Goal: Information Seeking & Learning: Learn about a topic

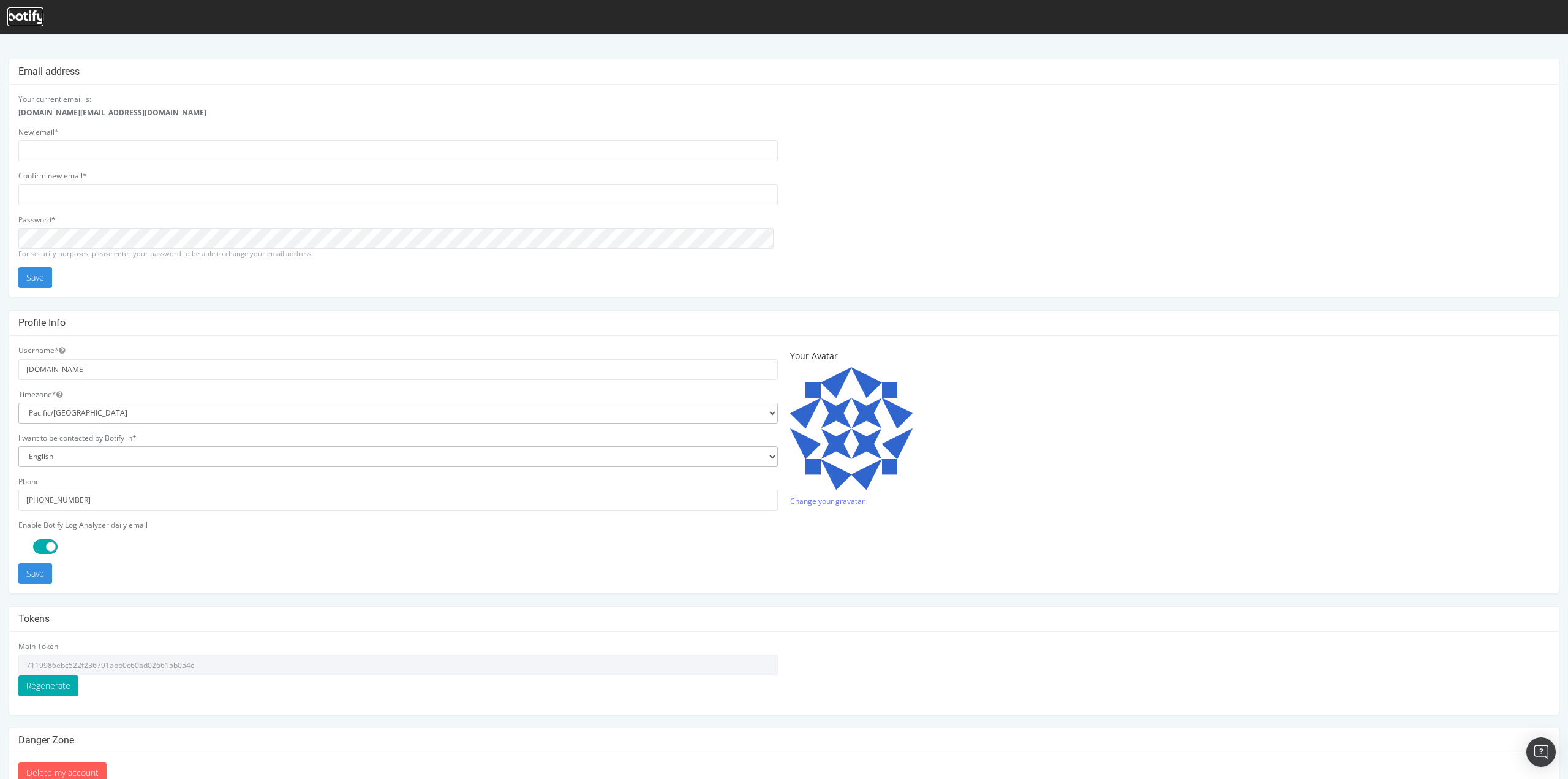
click at [35, 17] on icon at bounding box center [25, 17] width 36 height 14
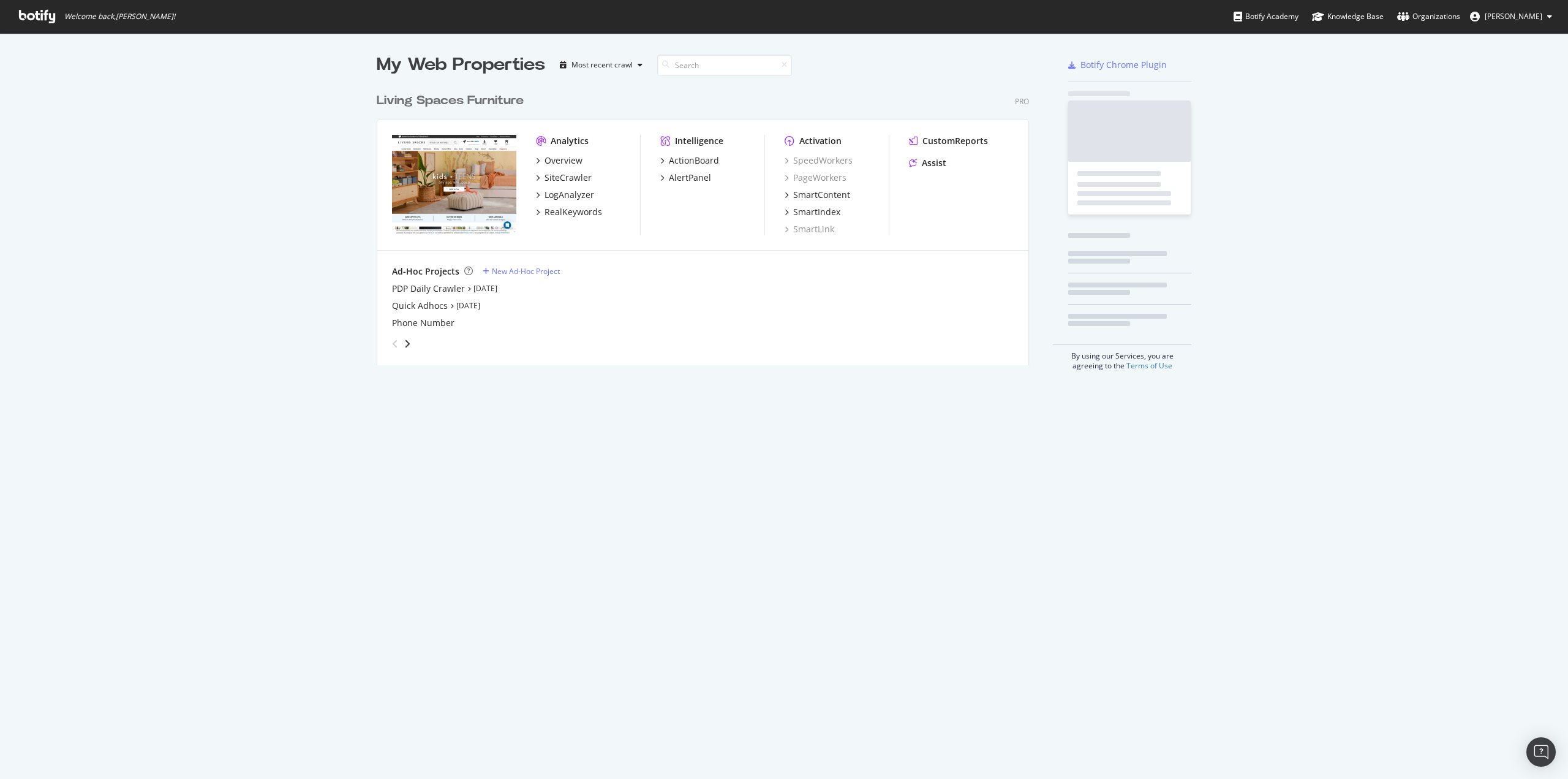
scroll to position [278, 652]
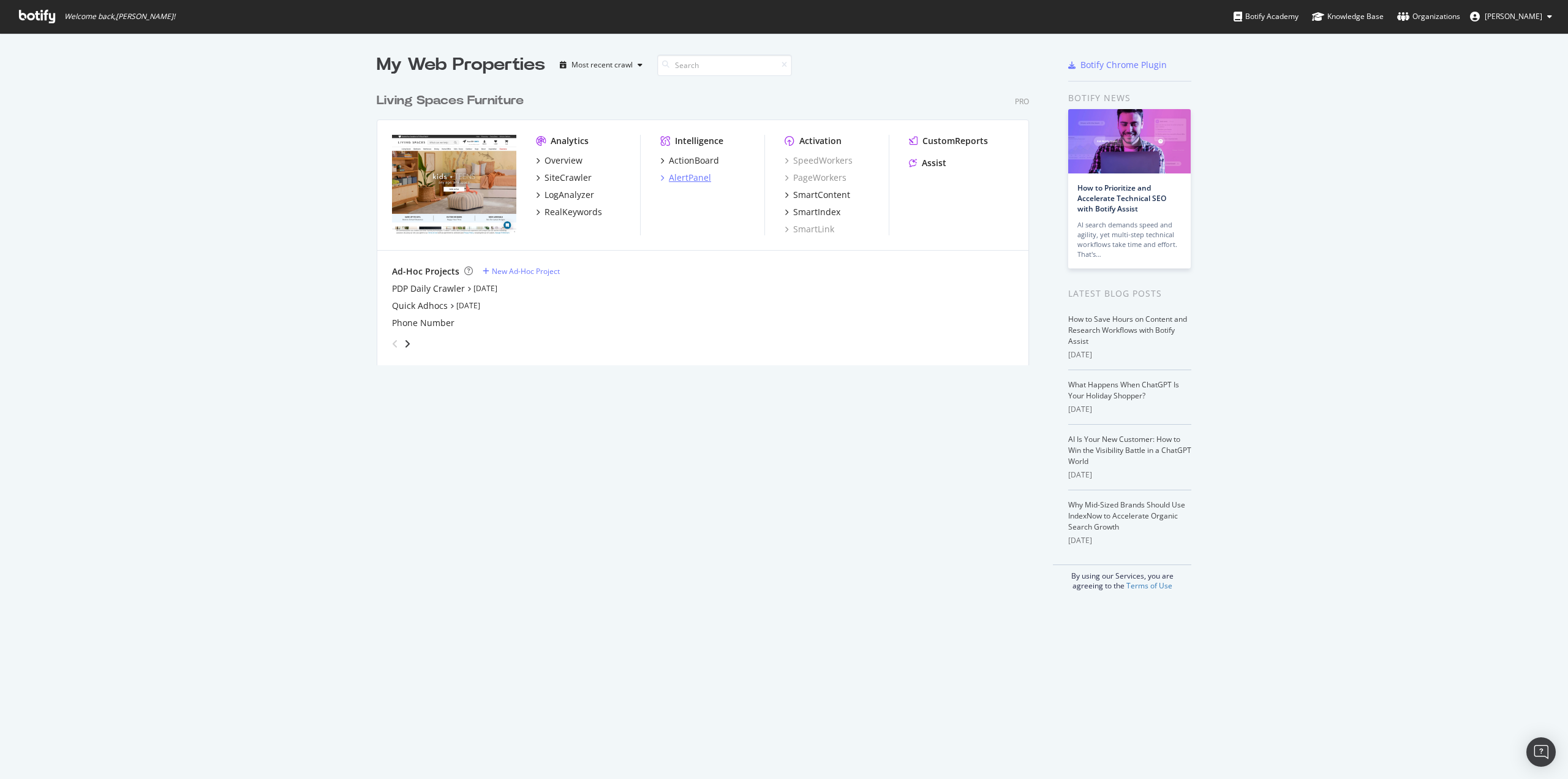
click at [683, 179] on div "AlertPanel" at bounding box center [690, 178] width 43 height 12
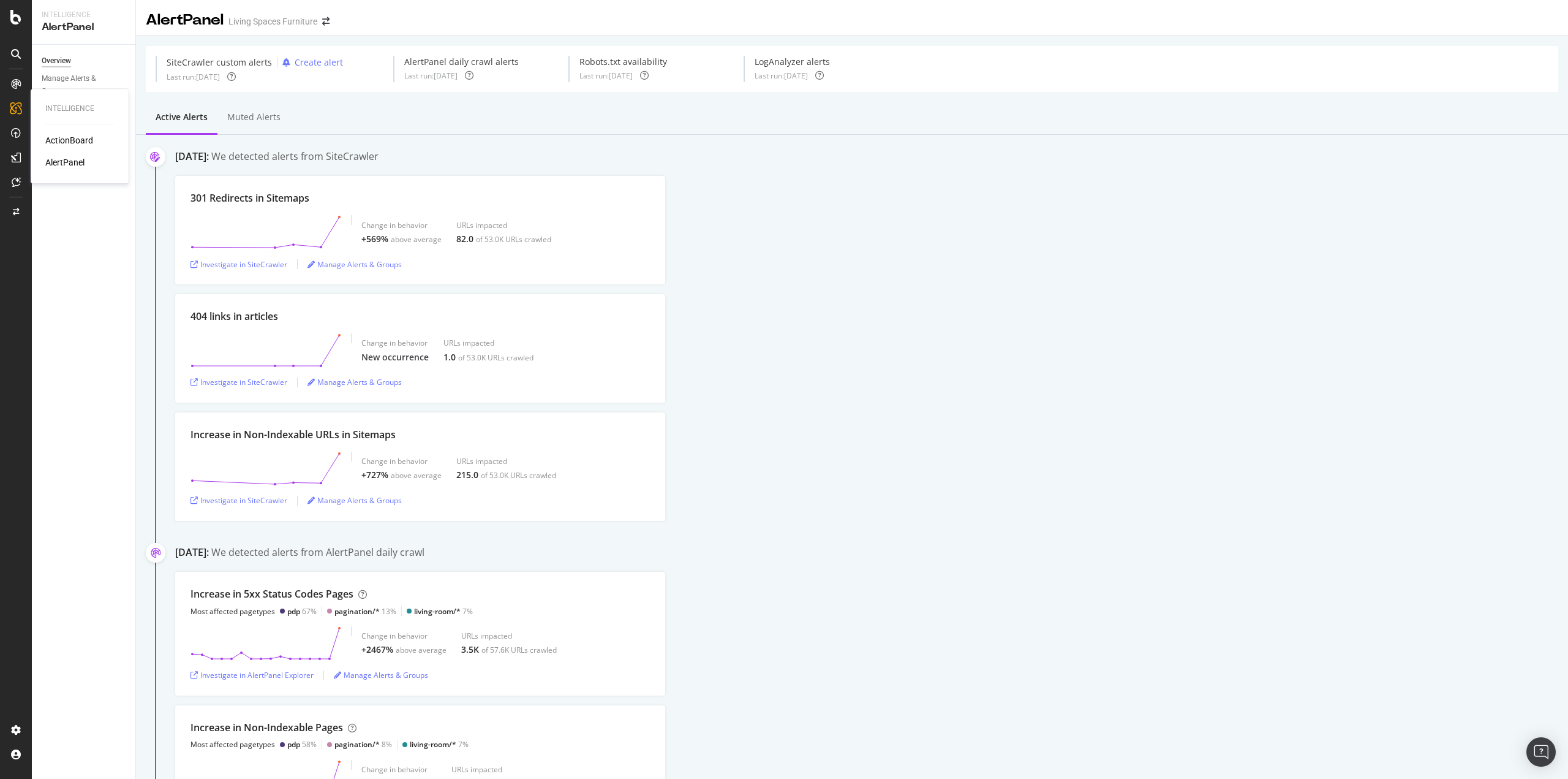
click at [71, 162] on div "AlertPanel" at bounding box center [65, 162] width 39 height 12
click at [63, 112] on div "Overview" at bounding box center [63, 116] width 35 height 12
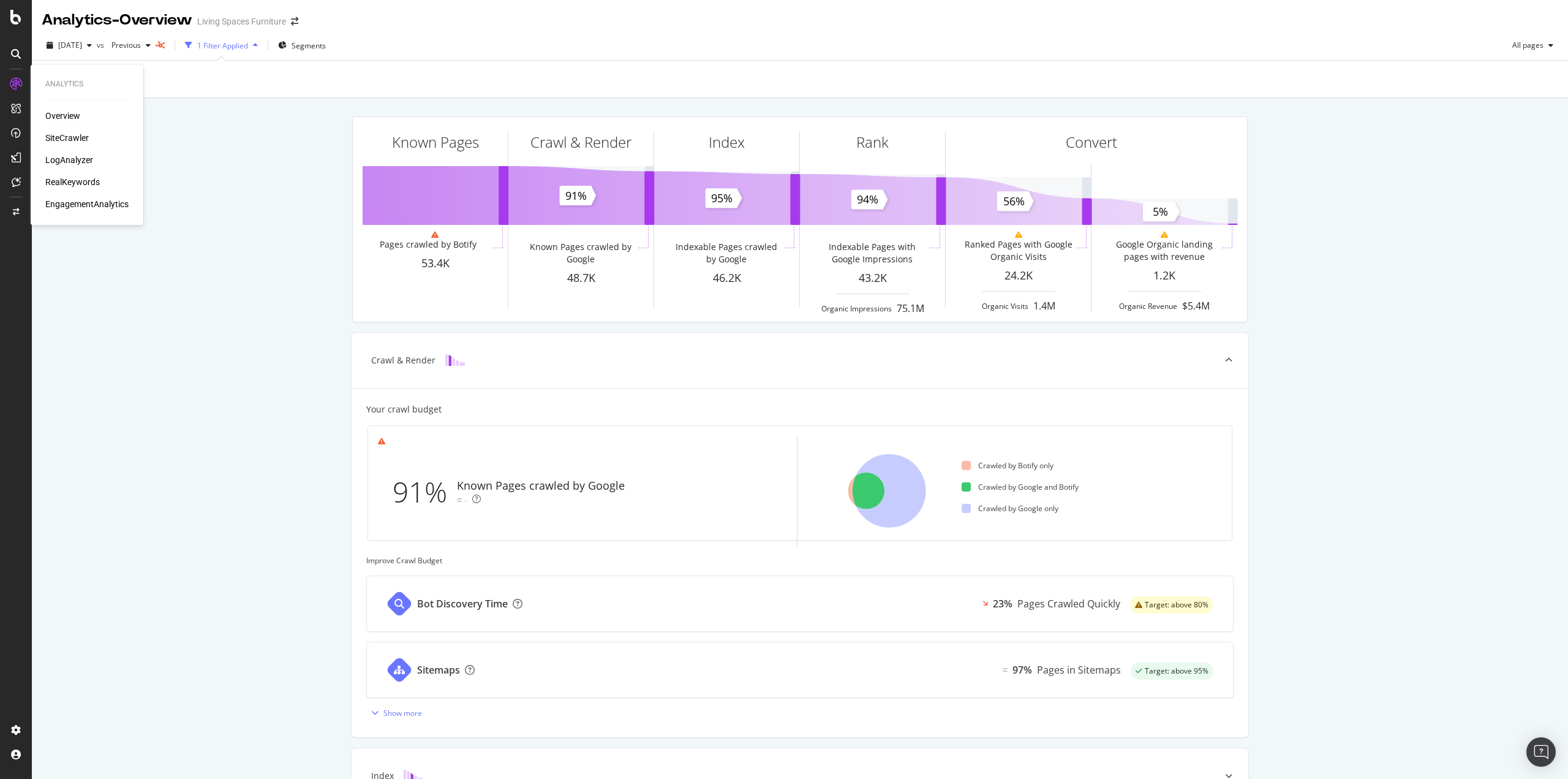
click at [75, 157] on div "LogAnalyzer" at bounding box center [69, 160] width 48 height 12
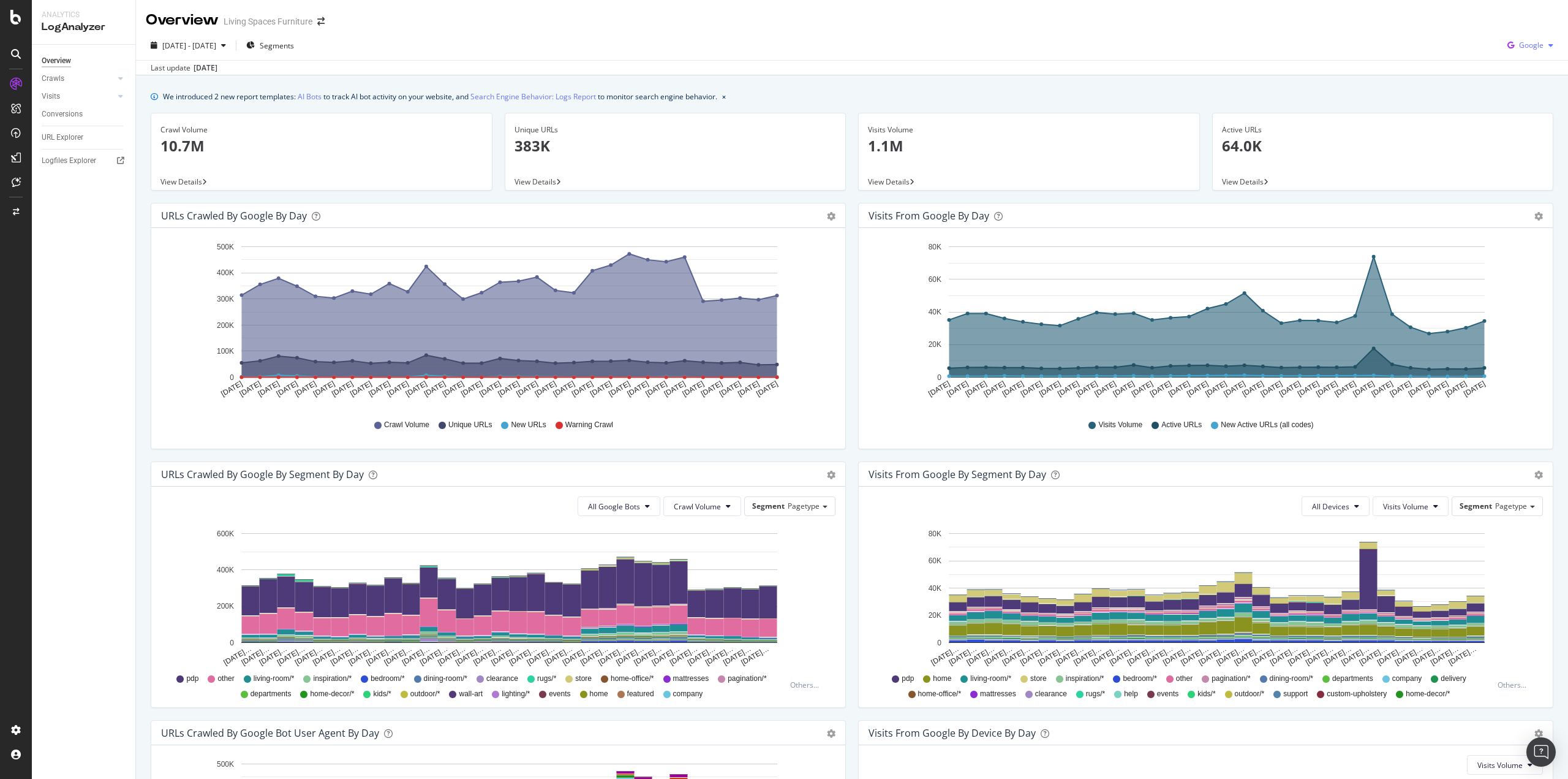
click at [1543, 42] on div "button" at bounding box center [1551, 45] width 14 height 7
click at [1520, 115] on span "OpenAI" at bounding box center [1530, 115] width 45 height 11
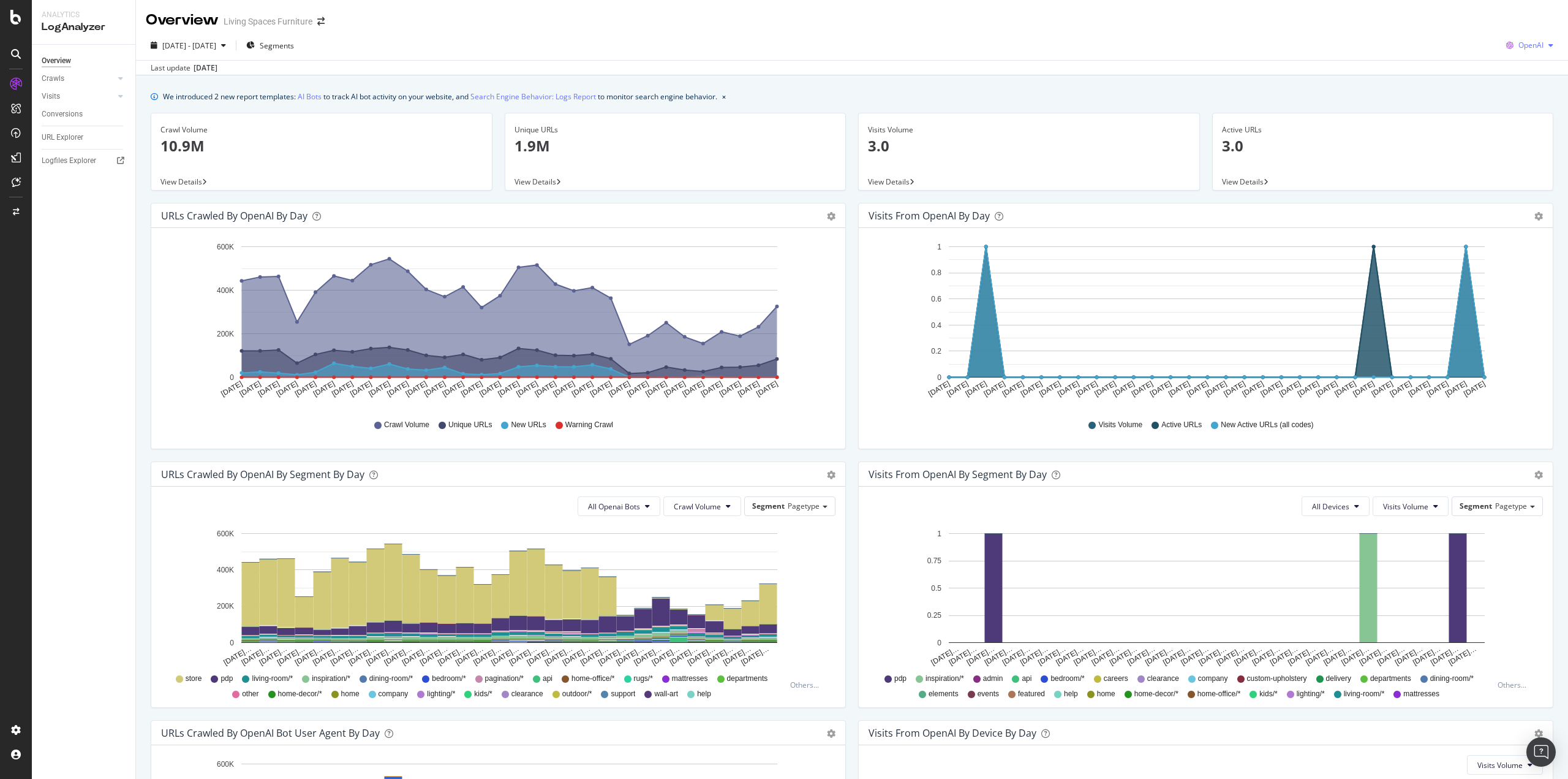
click at [1519, 47] on span "OpenAI" at bounding box center [1531, 45] width 25 height 10
click at [1530, 139] on span "Other AI Bots" at bounding box center [1530, 137] width 45 height 11
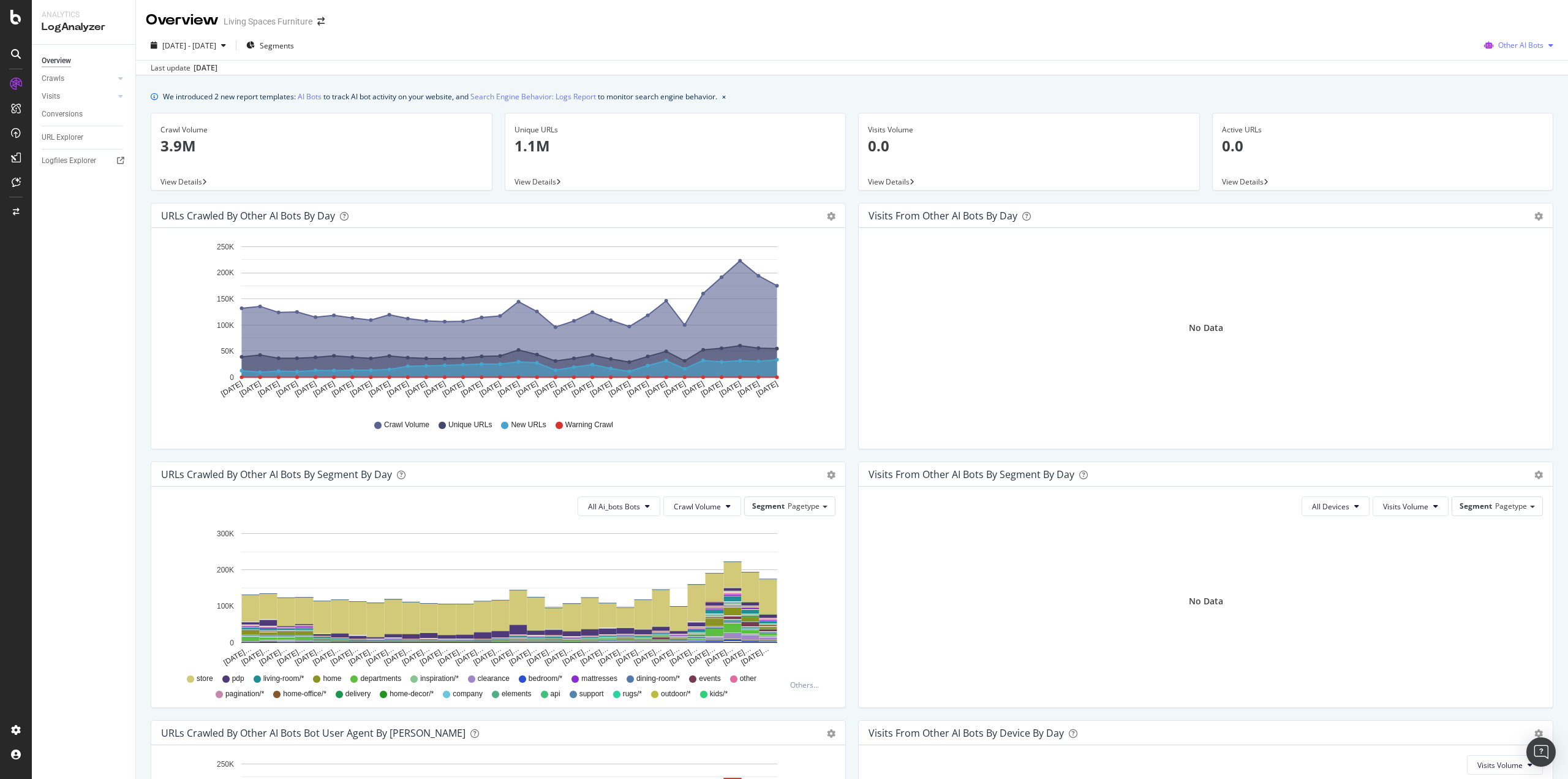
click at [1521, 47] on span "Other AI Bots" at bounding box center [1521, 45] width 45 height 10
click at [1502, 71] on span "Google" at bounding box center [1523, 69] width 48 height 11
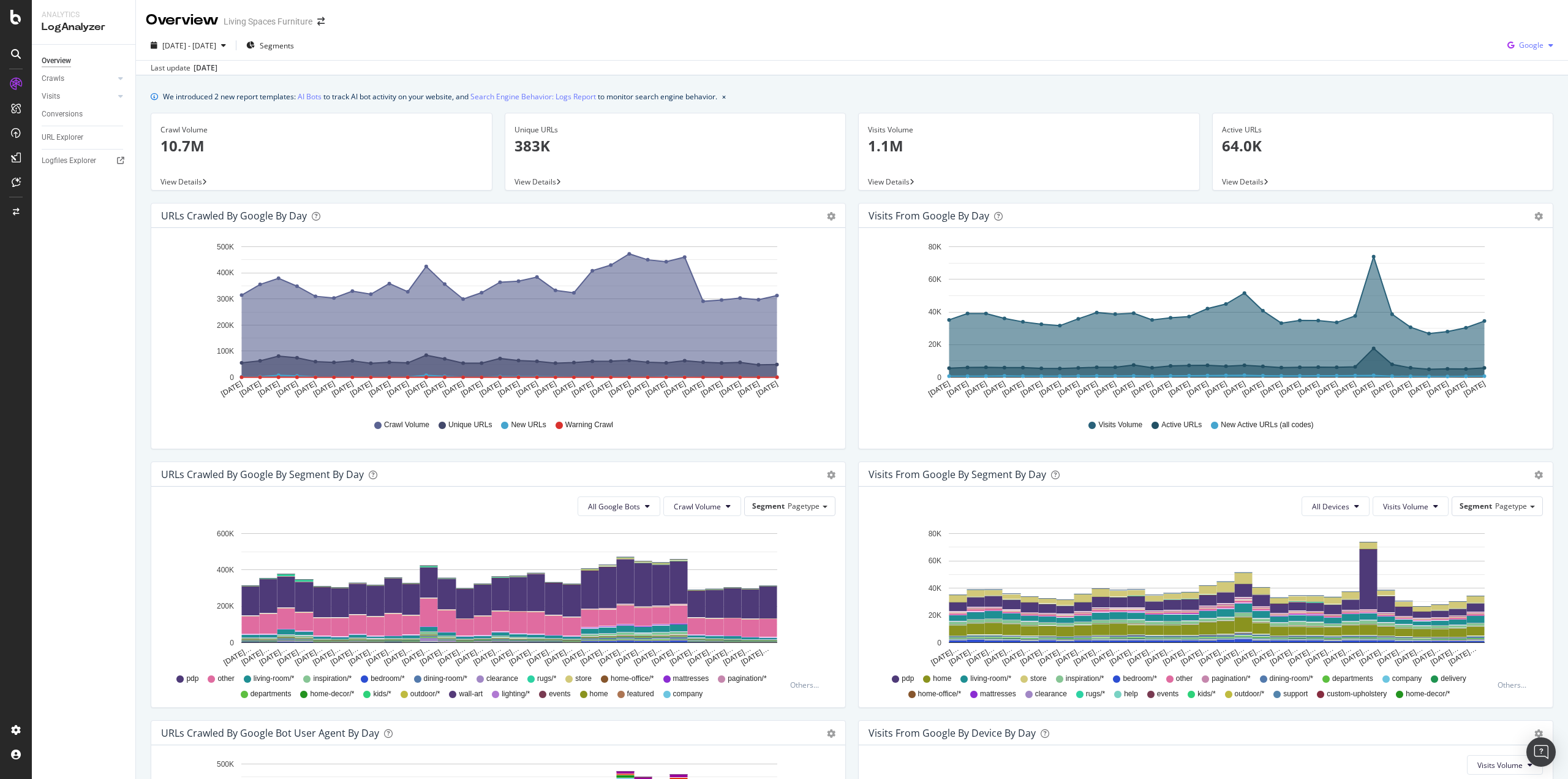
click at [1525, 40] on span "Google" at bounding box center [1531, 45] width 25 height 10
click at [1523, 95] on span "Bing" at bounding box center [1530, 92] width 45 height 11
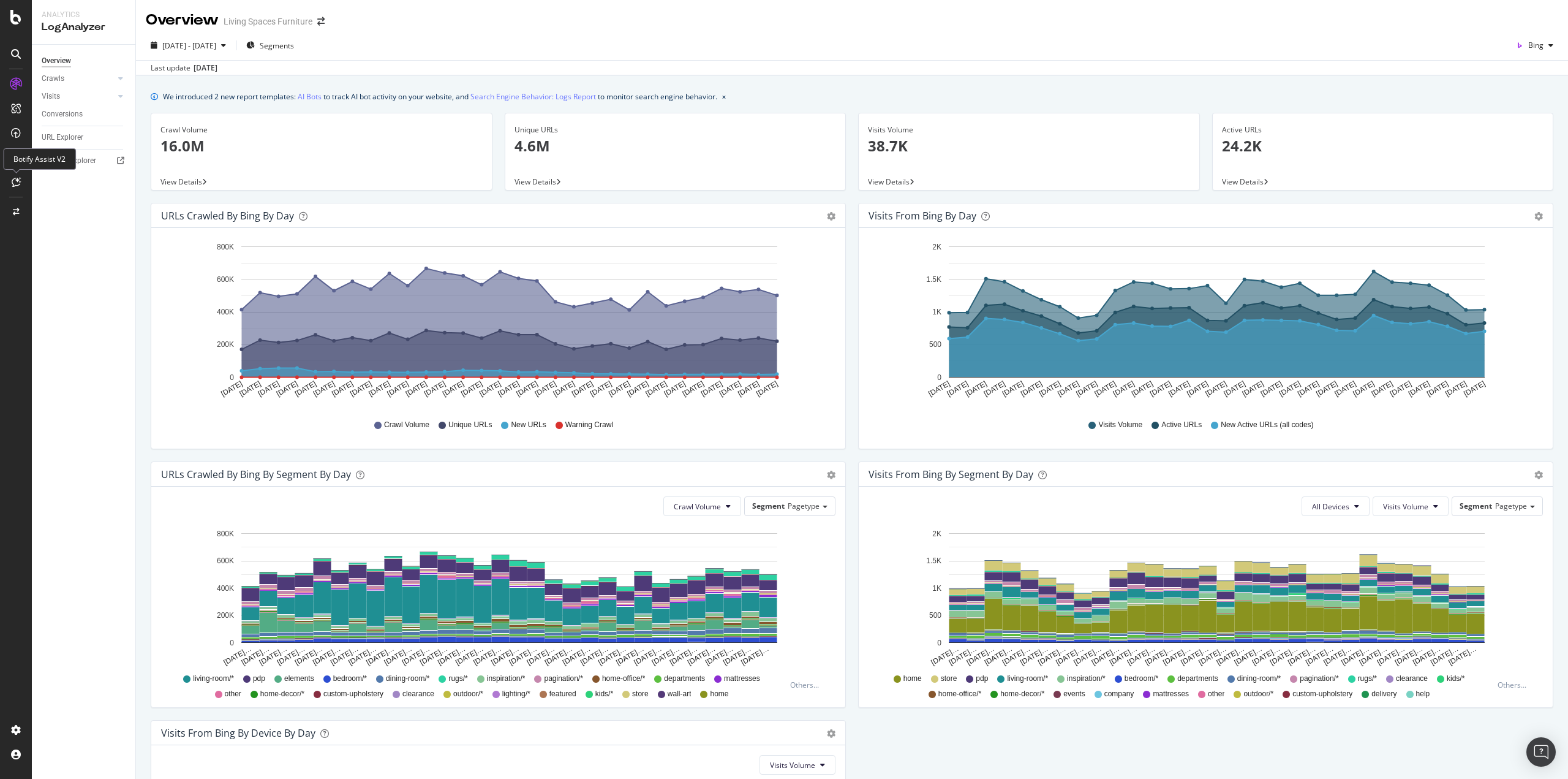
click at [17, 180] on icon at bounding box center [16, 182] width 9 height 10
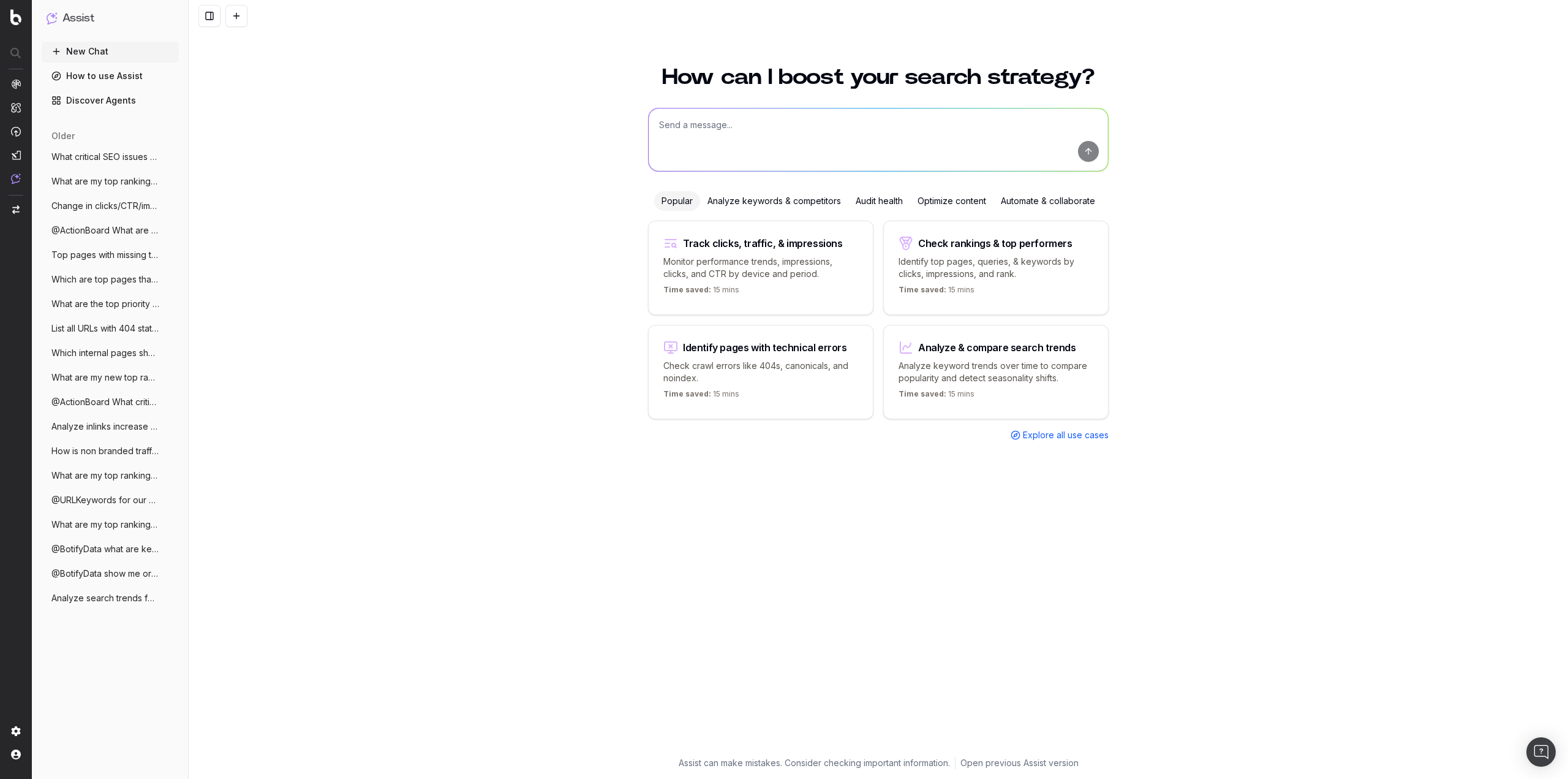
click at [1030, 431] on span "Explore all use cases" at bounding box center [1066, 435] width 86 height 12
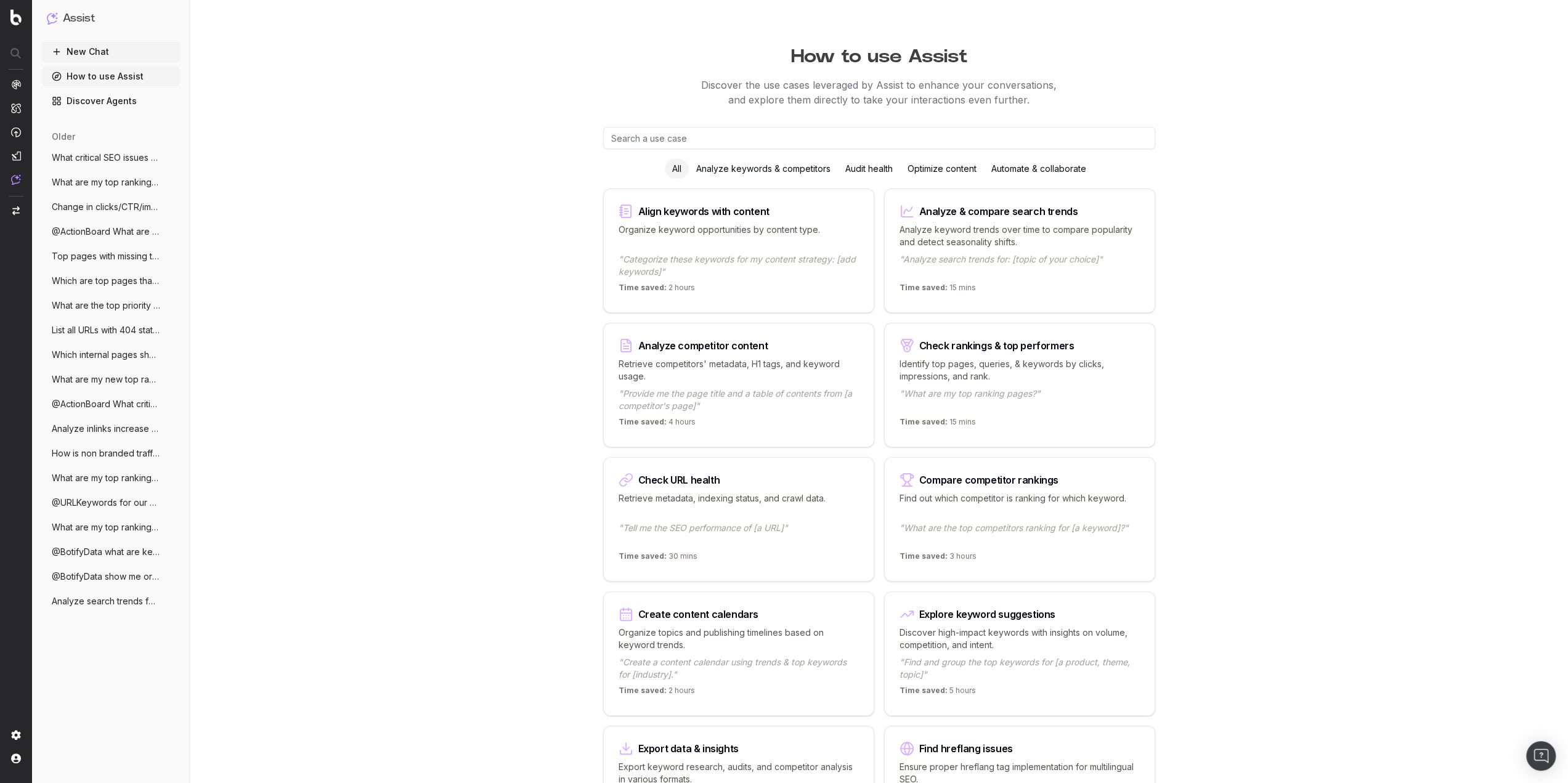
click at [750, 235] on p "Organize keyword opportunities by content type." at bounding box center [738, 236] width 240 height 25
click at [1075, 262] on p ""Analyze search trends for: [topic of your choice]"" at bounding box center [1019, 266] width 240 height 25
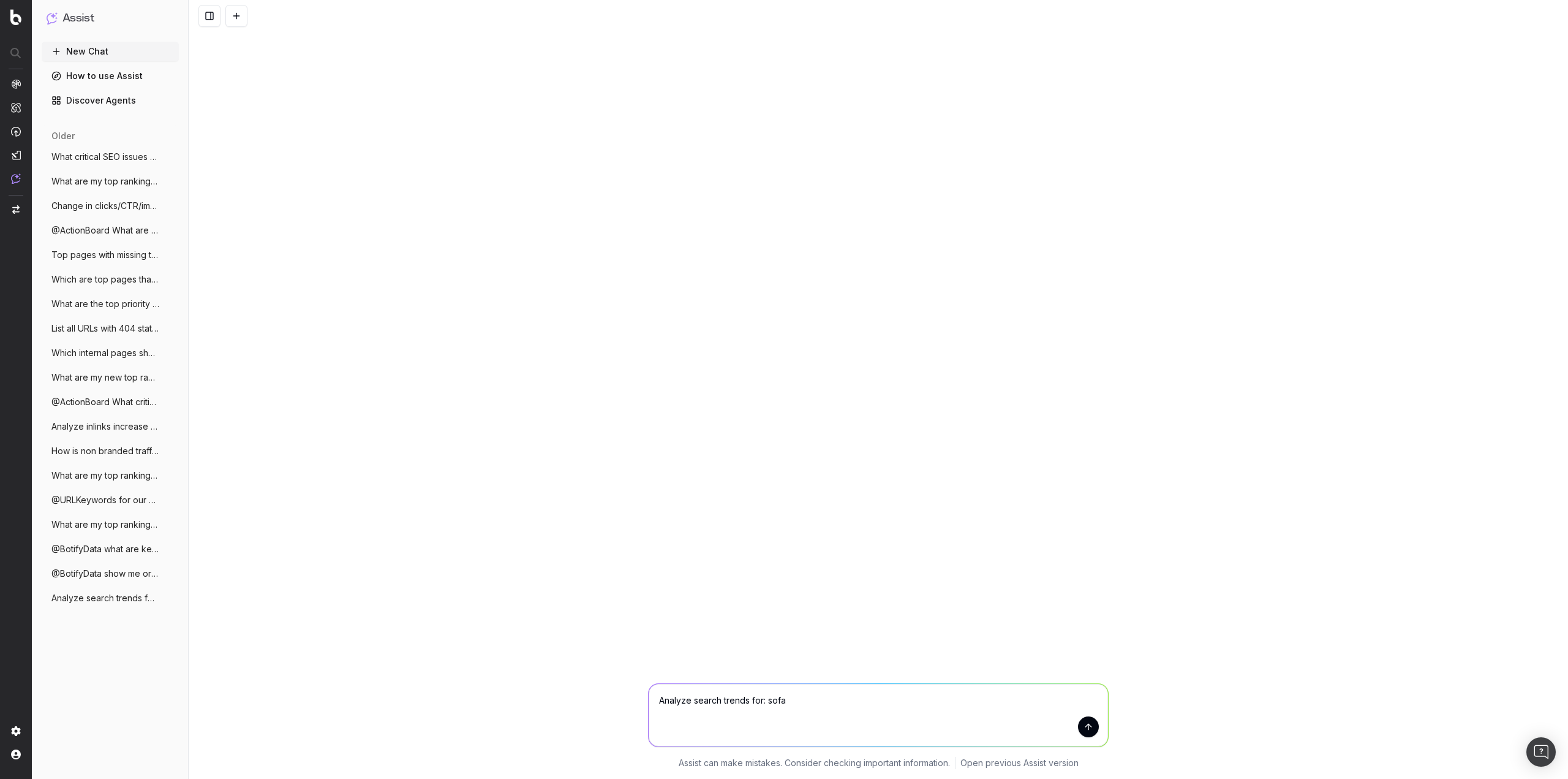
type textarea "Analyze search trends for: sofas"
